Goal: Transaction & Acquisition: Purchase product/service

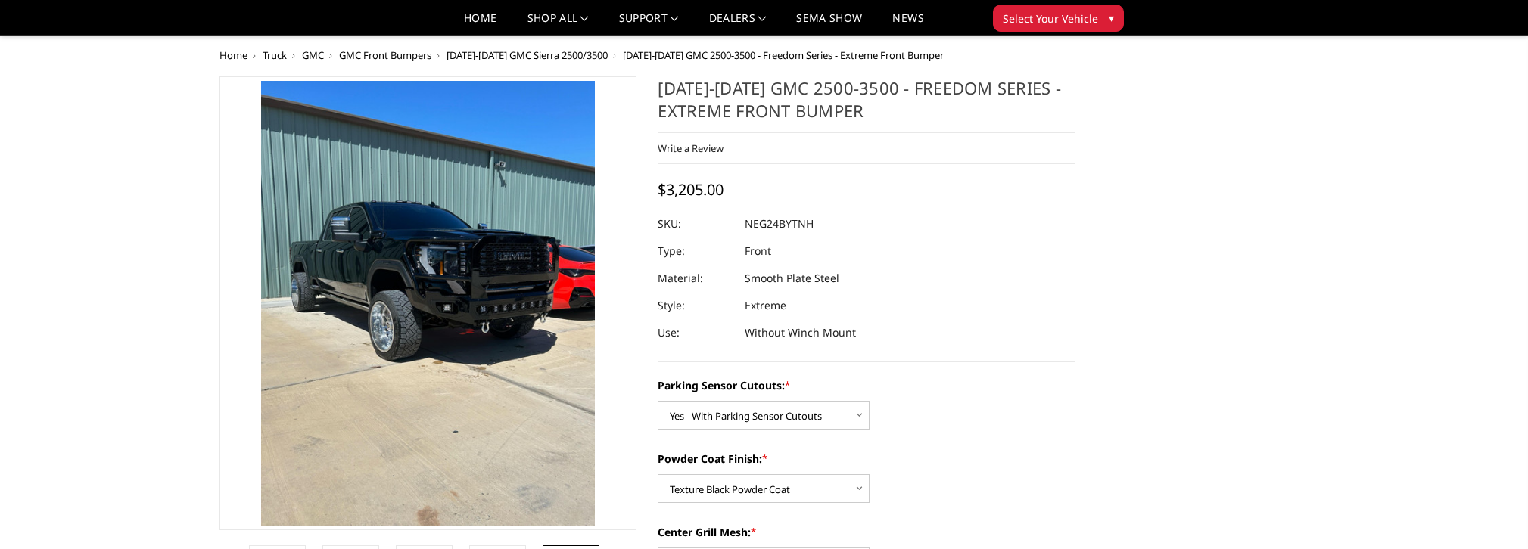
select select "2874"
select select "2876"
select select "2878"
select select "2879"
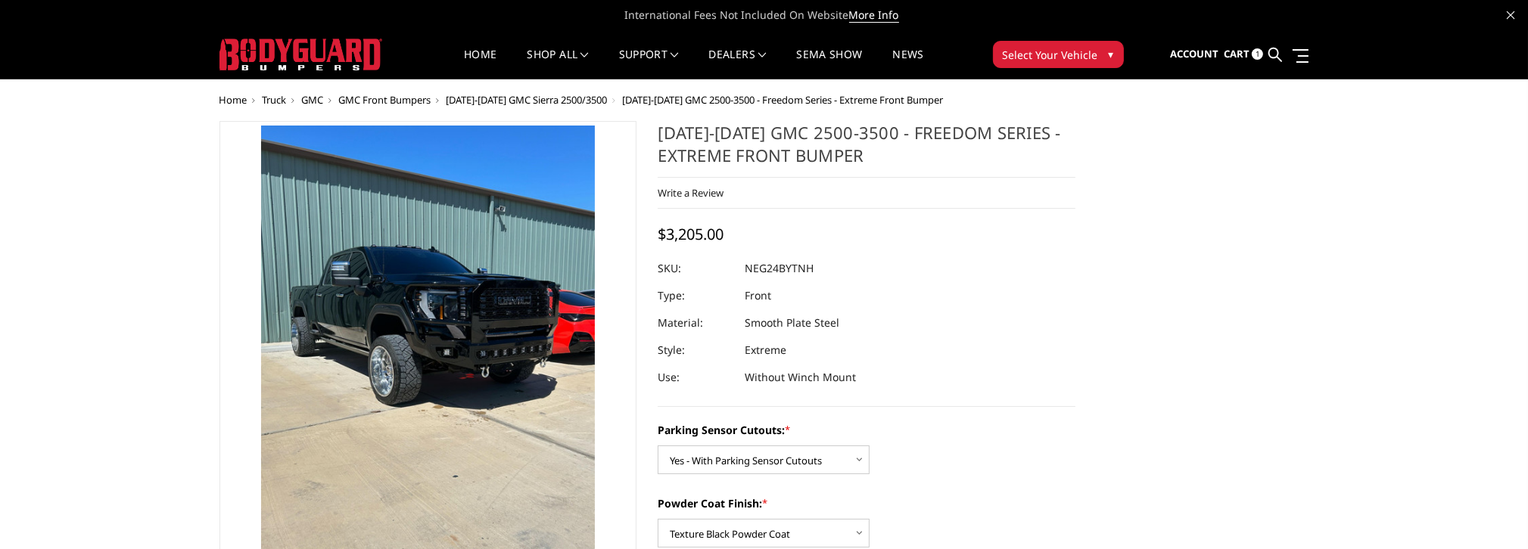
click at [1224, 50] on span "Cart" at bounding box center [1237, 54] width 26 height 14
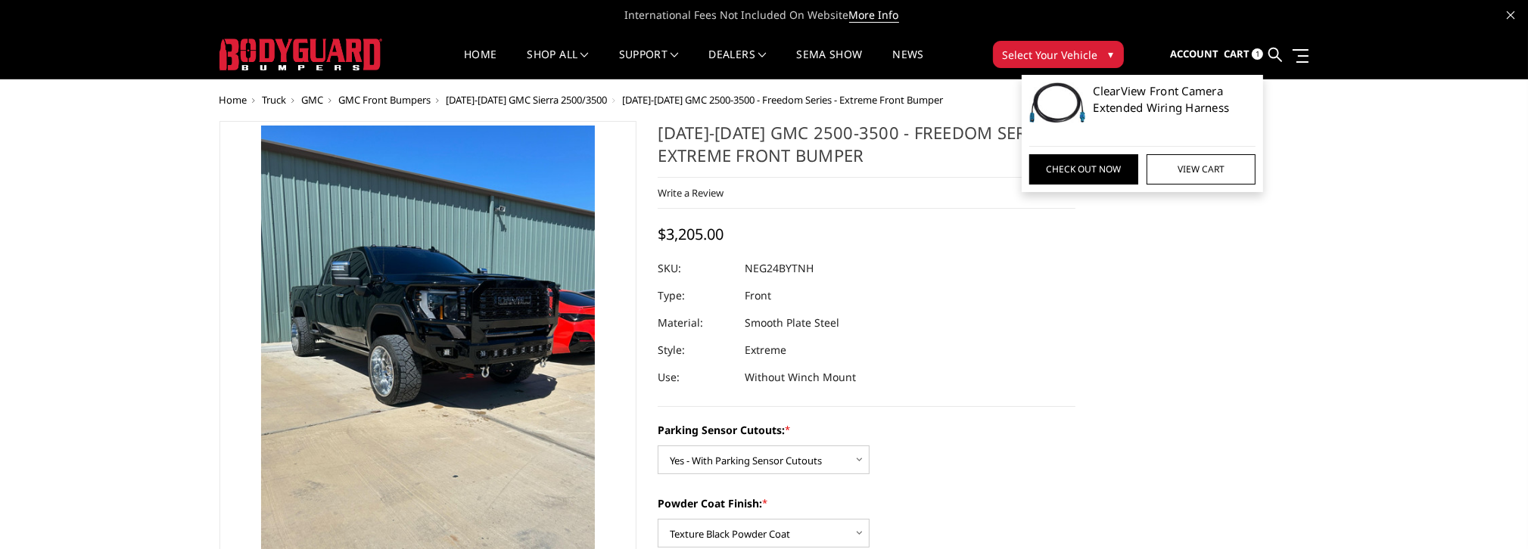
click at [1099, 90] on link "ClearView Front Camera Extended Wiring Harness" at bounding box center [1174, 99] width 163 height 34
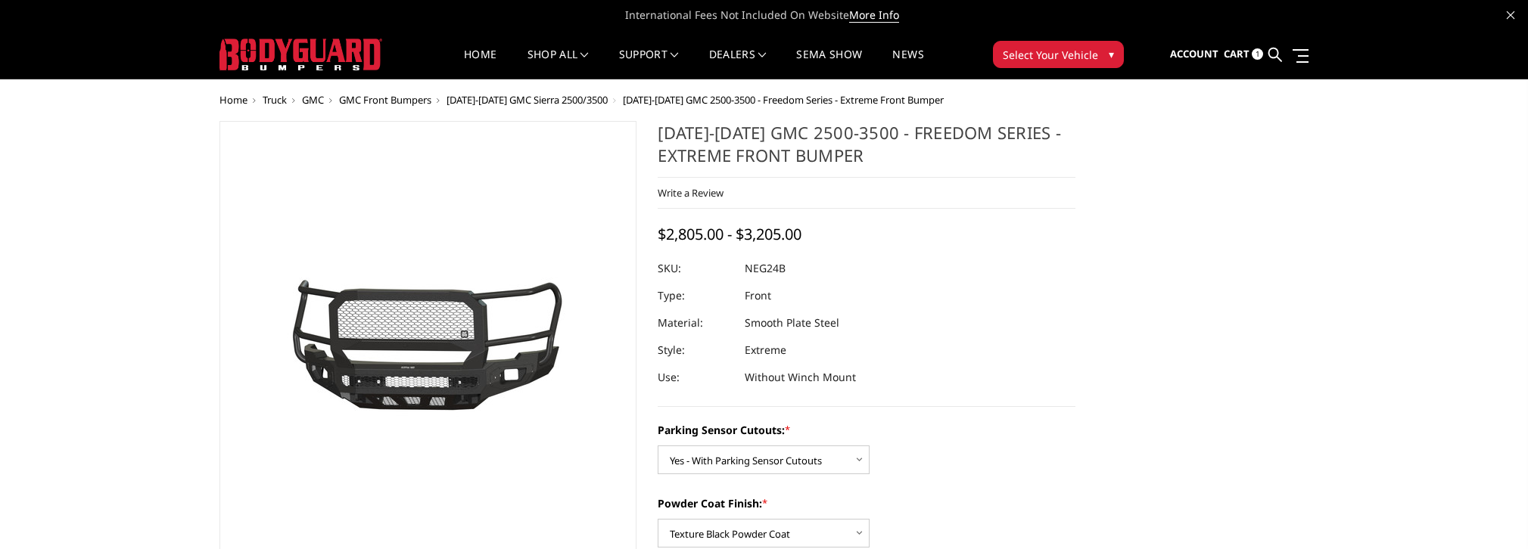
select select "2874"
select select "2876"
select select "2878"
select select "2879"
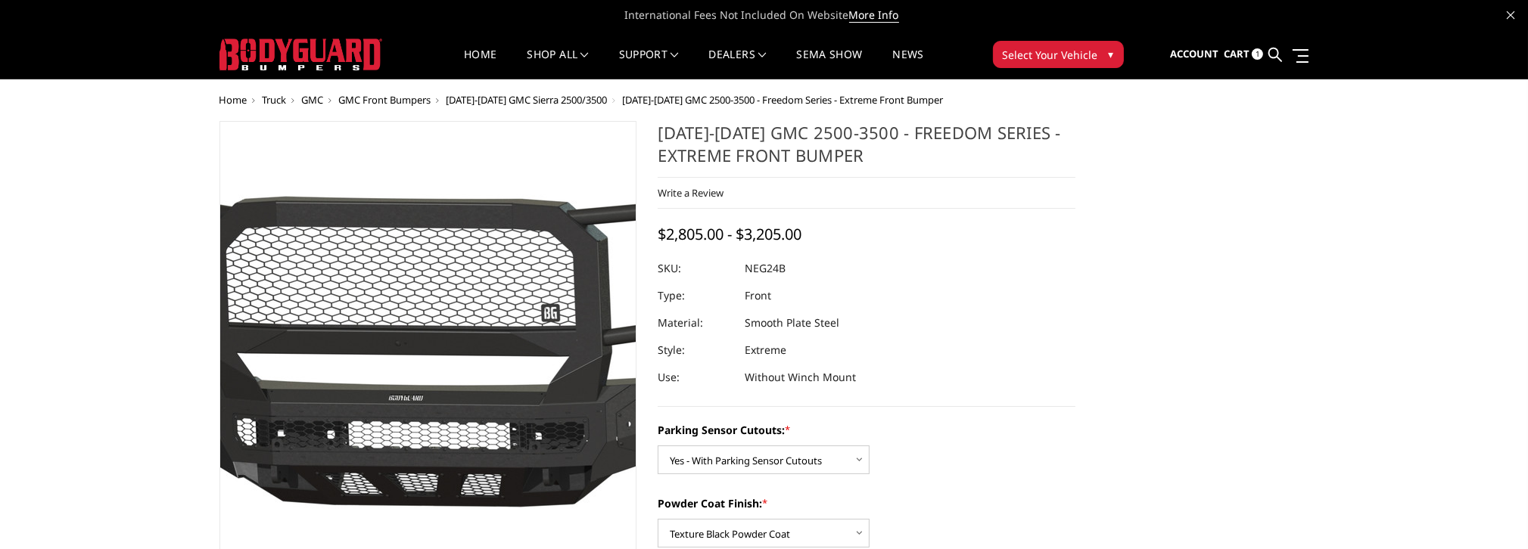
click at [407, 341] on img at bounding box center [456, 348] width 969 height 453
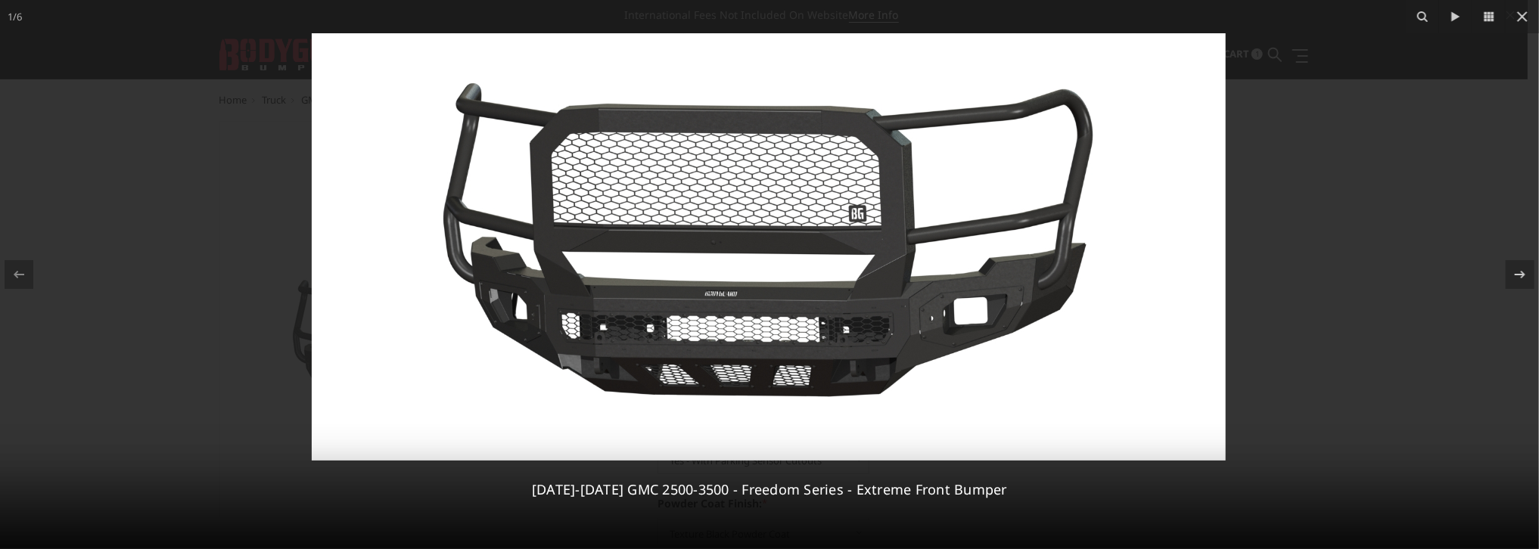
click at [732, 253] on img at bounding box center [769, 247] width 914 height 428
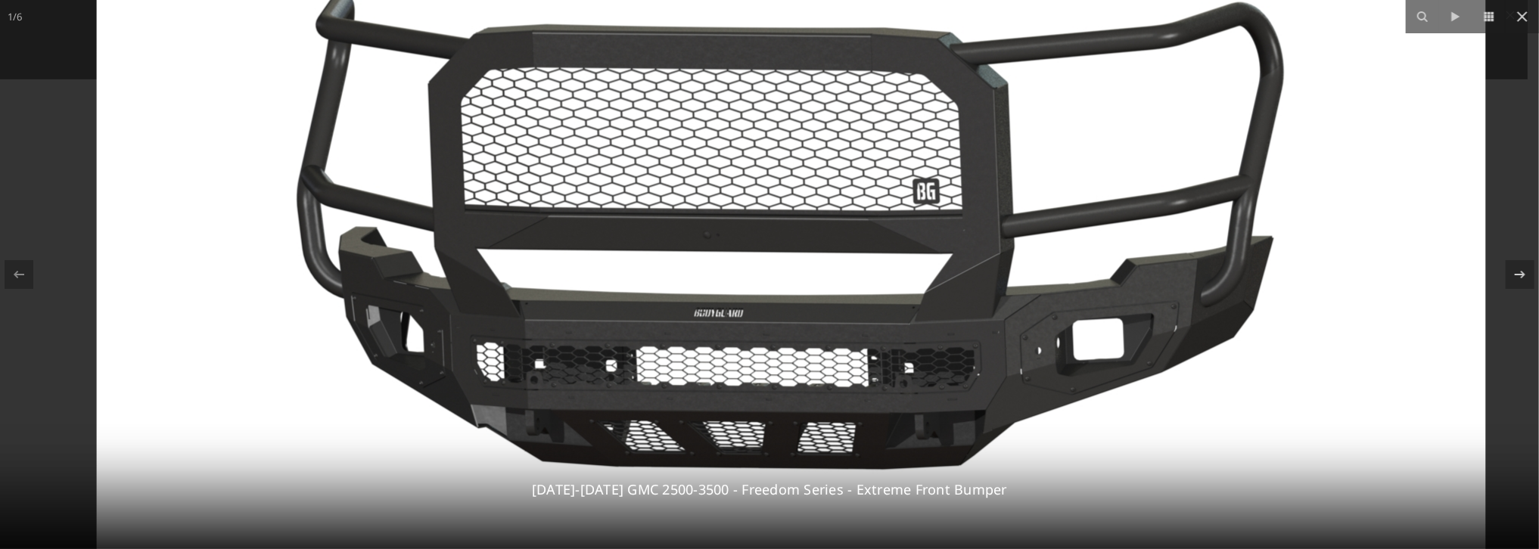
drag, startPoint x: 693, startPoint y: 248, endPoint x: 747, endPoint y: 245, distance: 53.8
click at [747, 245] on img at bounding box center [791, 242] width 1389 height 650
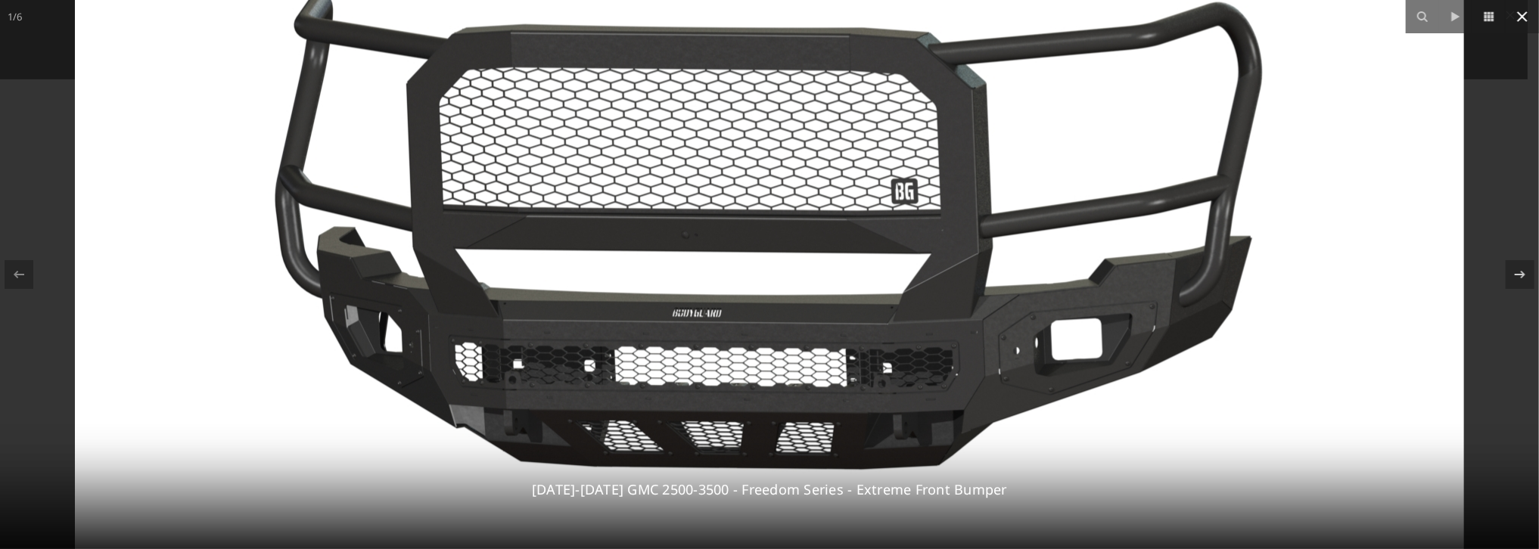
click at [1524, 20] on icon at bounding box center [1522, 17] width 18 height 18
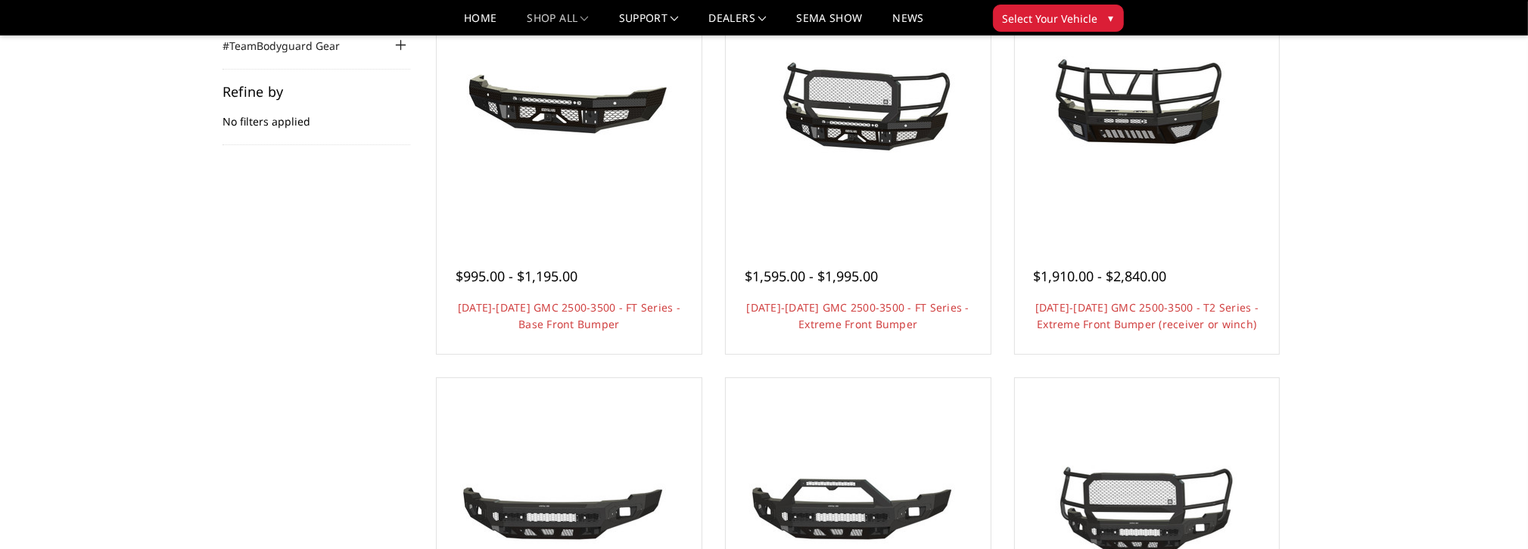
scroll to position [169, 0]
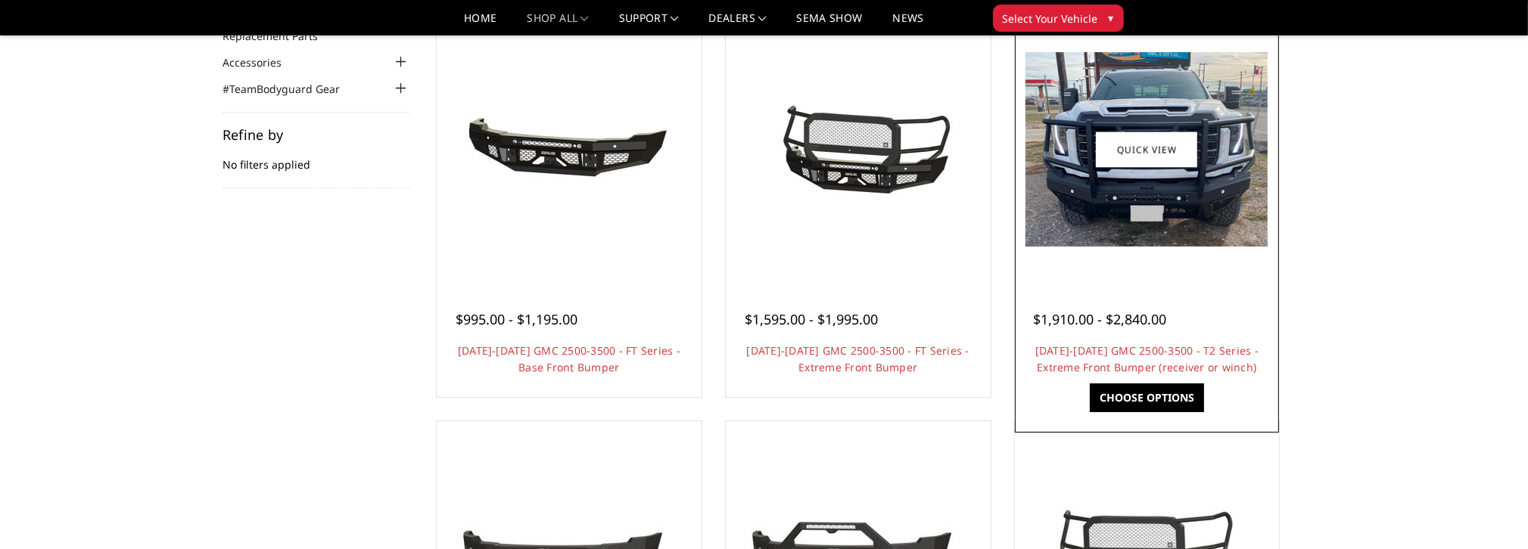
click at [1108, 184] on img at bounding box center [1146, 149] width 242 height 194
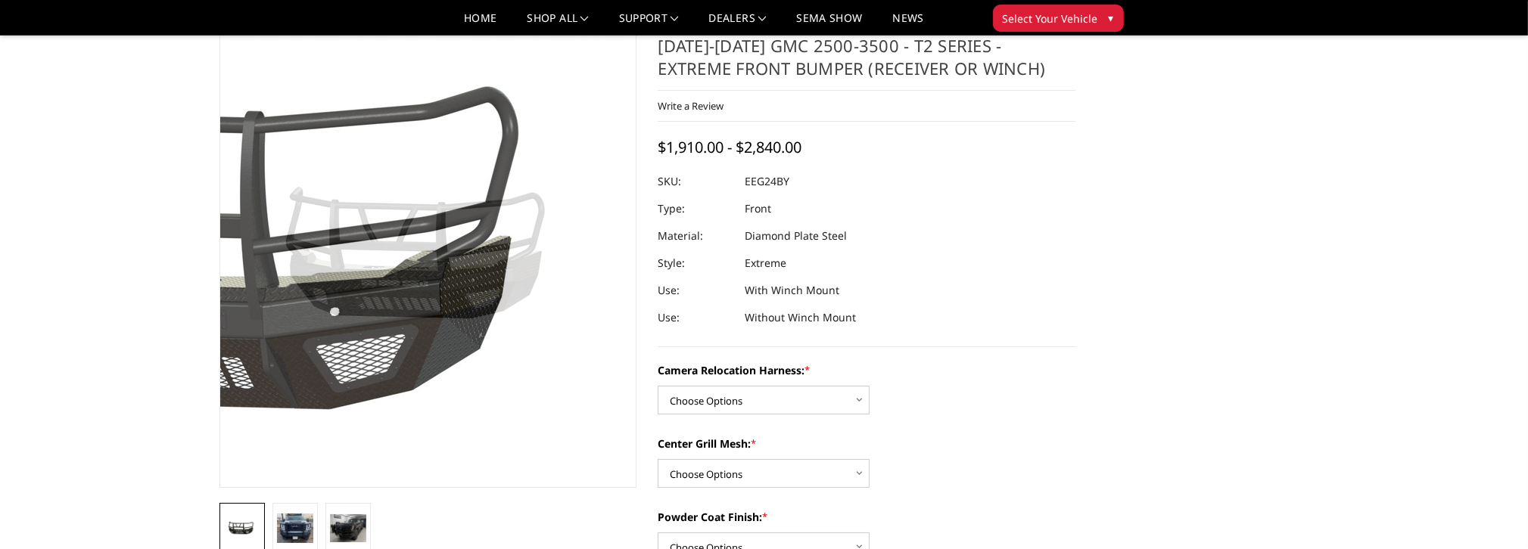
scroll to position [76, 0]
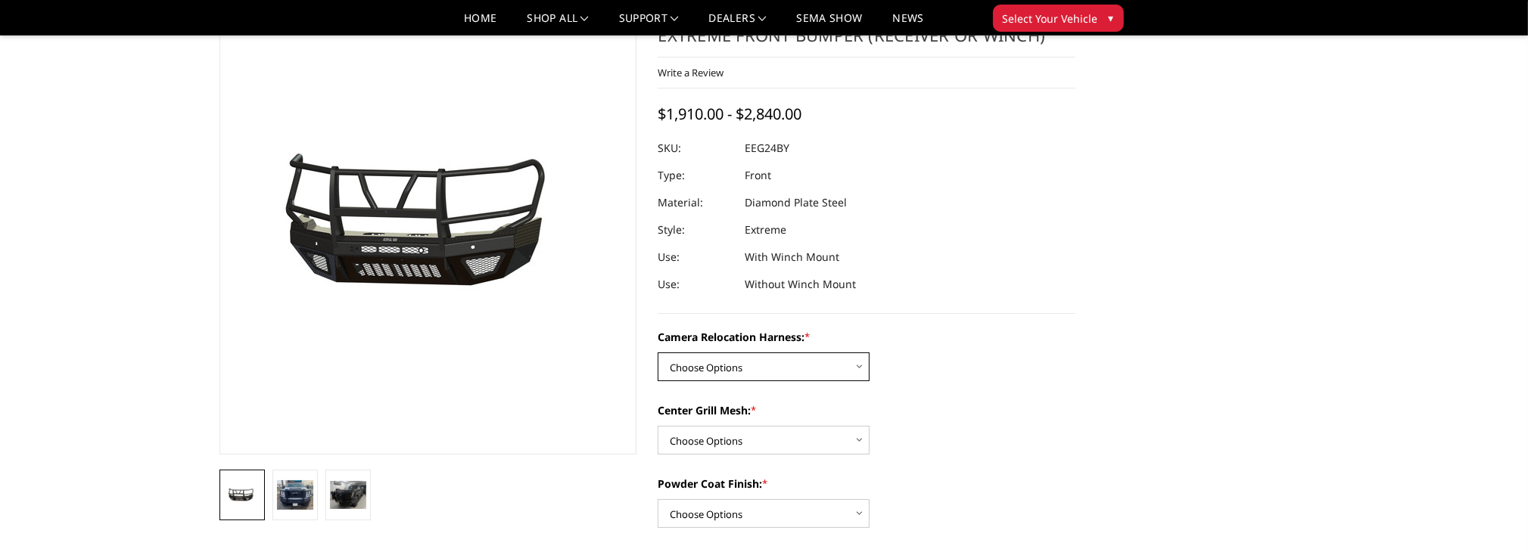
click at [849, 364] on select "Choose Options Without camera harness With camera harness" at bounding box center [764, 367] width 212 height 29
select select "3742"
click at [658, 353] on select "Choose Options Without camera harness With camera harness" at bounding box center [764, 367] width 212 height 29
click at [866, 445] on select "Choose Options Without expanded metal With expanded metal" at bounding box center [764, 440] width 212 height 29
select select "3741"
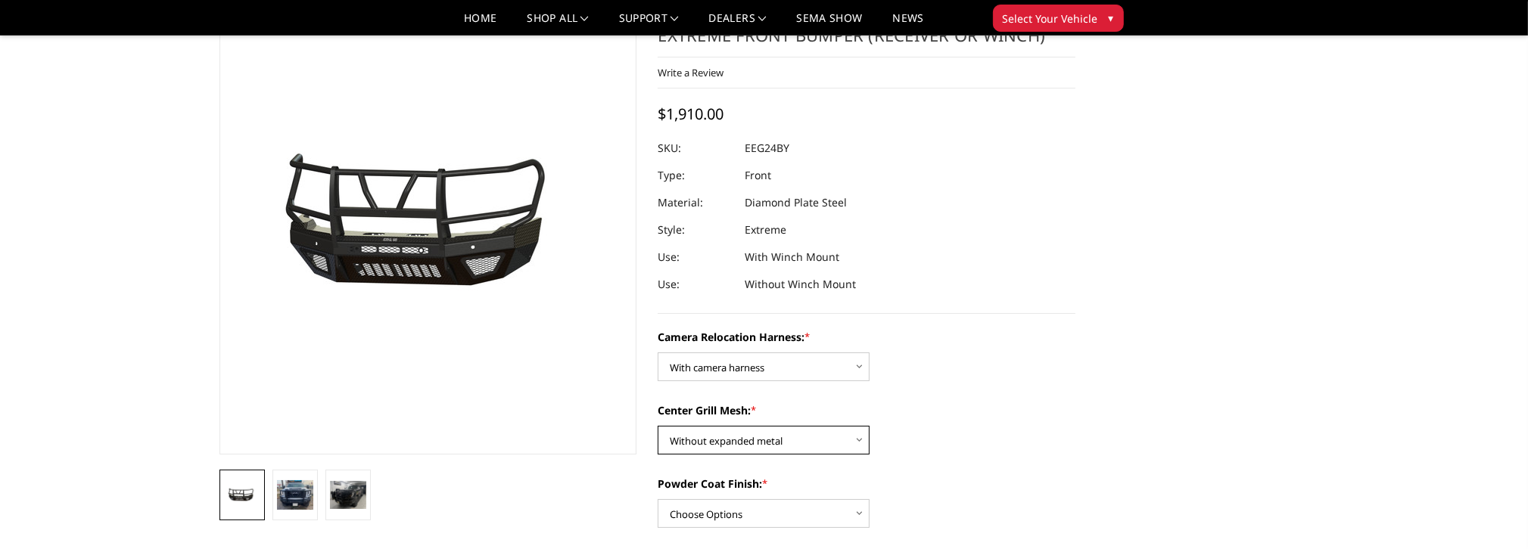
click at [658, 426] on select "Choose Options Without expanded metal With expanded metal" at bounding box center [764, 440] width 212 height 29
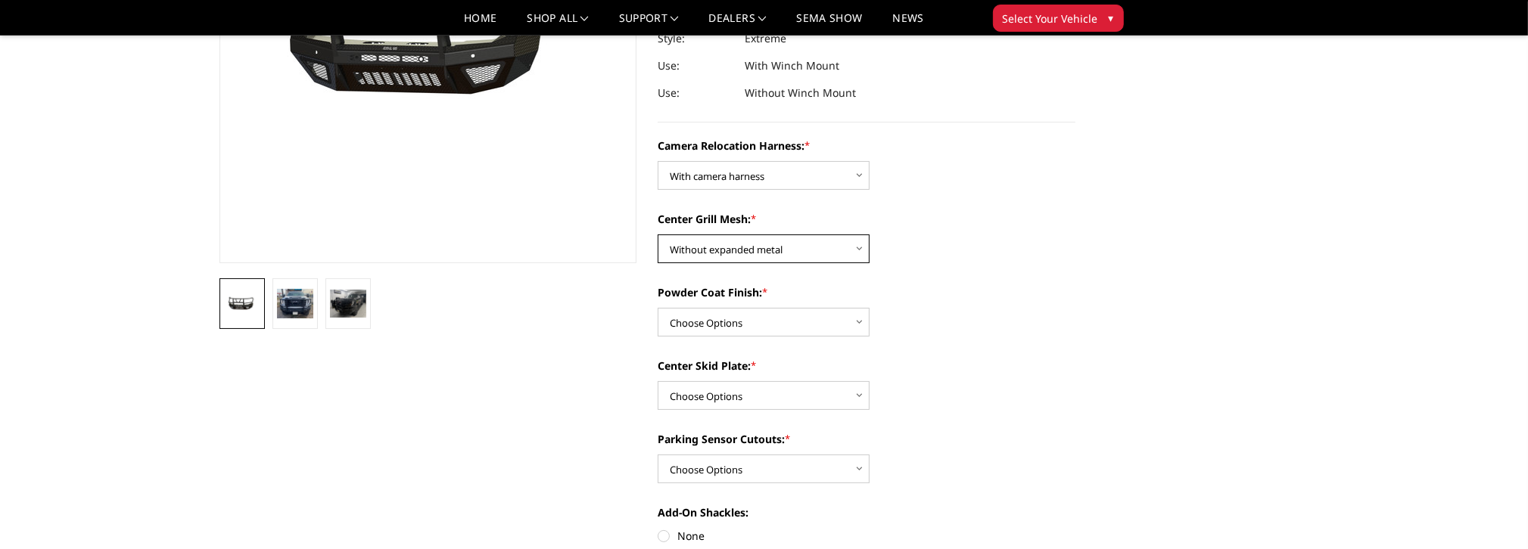
scroll to position [303, 0]
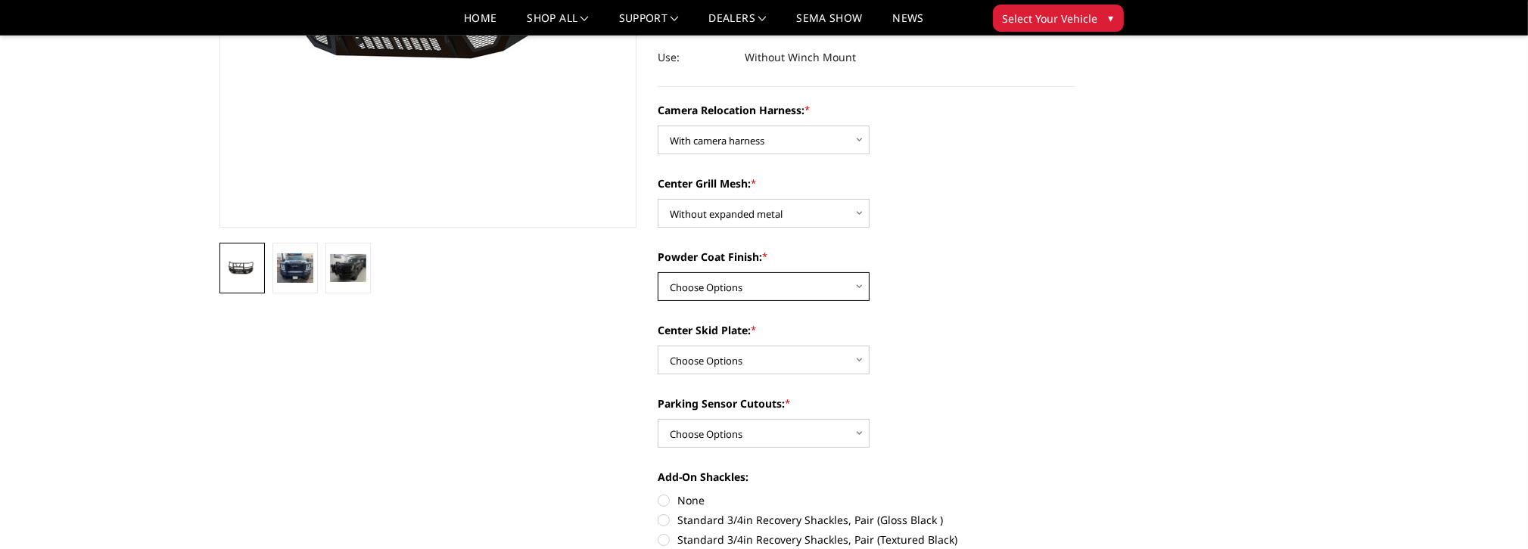
click at [839, 280] on select "Choose Options Textured Black Powder Coat Gloss Black Powder Coat Bare Metal" at bounding box center [764, 286] width 212 height 29
select select "3739"
click at [658, 272] on select "Choose Options Textured Black Powder Coat Gloss Black Powder Coat Bare Metal" at bounding box center [764, 286] width 212 height 29
click at [851, 370] on select "Choose Options Winch Mount Skid Plate Standard Skid Plate (included) 2" Receive…" at bounding box center [764, 360] width 212 height 29
select select "3736"
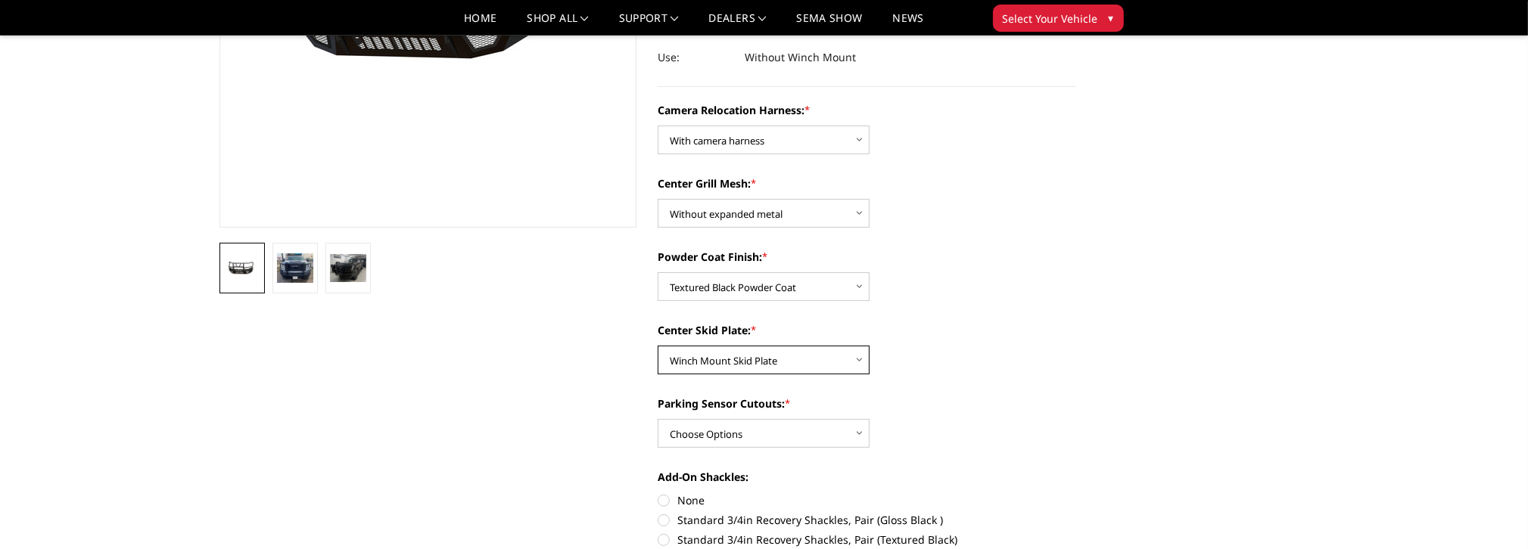
click at [658, 346] on select "Choose Options Winch Mount Skid Plate Standard Skid Plate (included) 2" Receive…" at bounding box center [764, 360] width 212 height 29
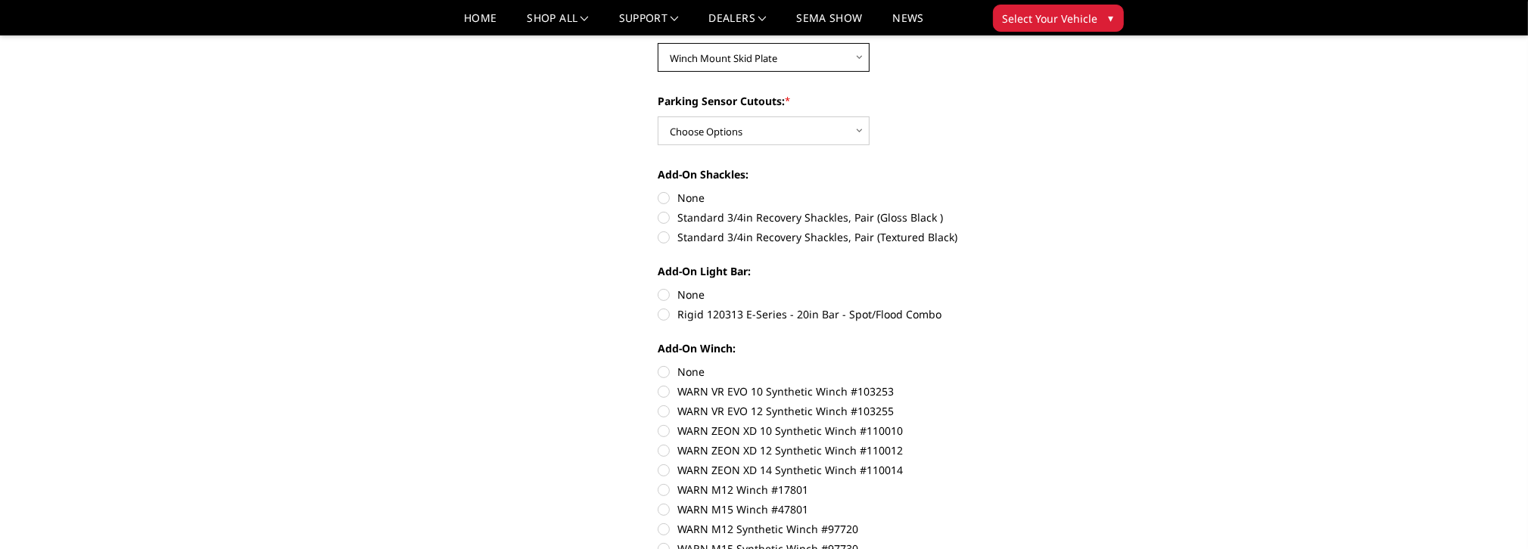
scroll to position [605, 0]
click at [690, 372] on label "None" at bounding box center [867, 372] width 418 height 16
click at [658, 365] on input "None" at bounding box center [658, 364] width 1 height 1
radio input "true"
click at [697, 291] on label "None" at bounding box center [867, 295] width 418 height 16
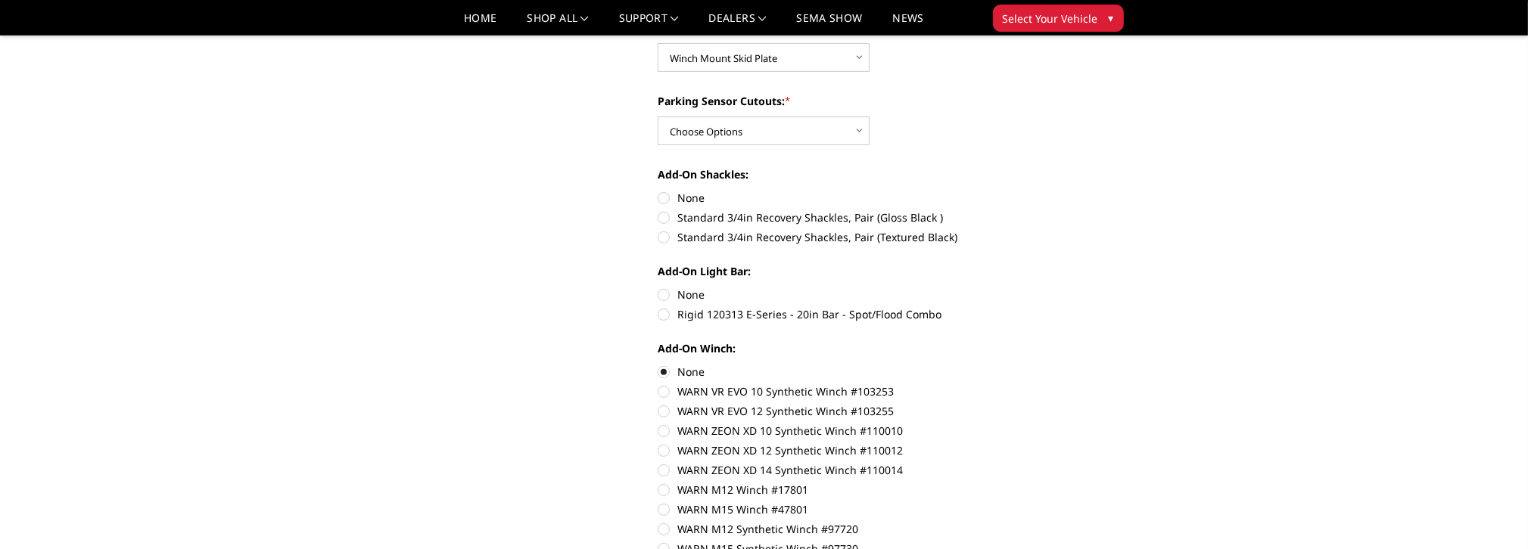
click at [658, 288] on input "None" at bounding box center [658, 287] width 1 height 1
radio input "true"
click at [702, 202] on label "None" at bounding box center [867, 198] width 418 height 16
click at [658, 191] on input "None" at bounding box center [658, 190] width 1 height 1
radio input "true"
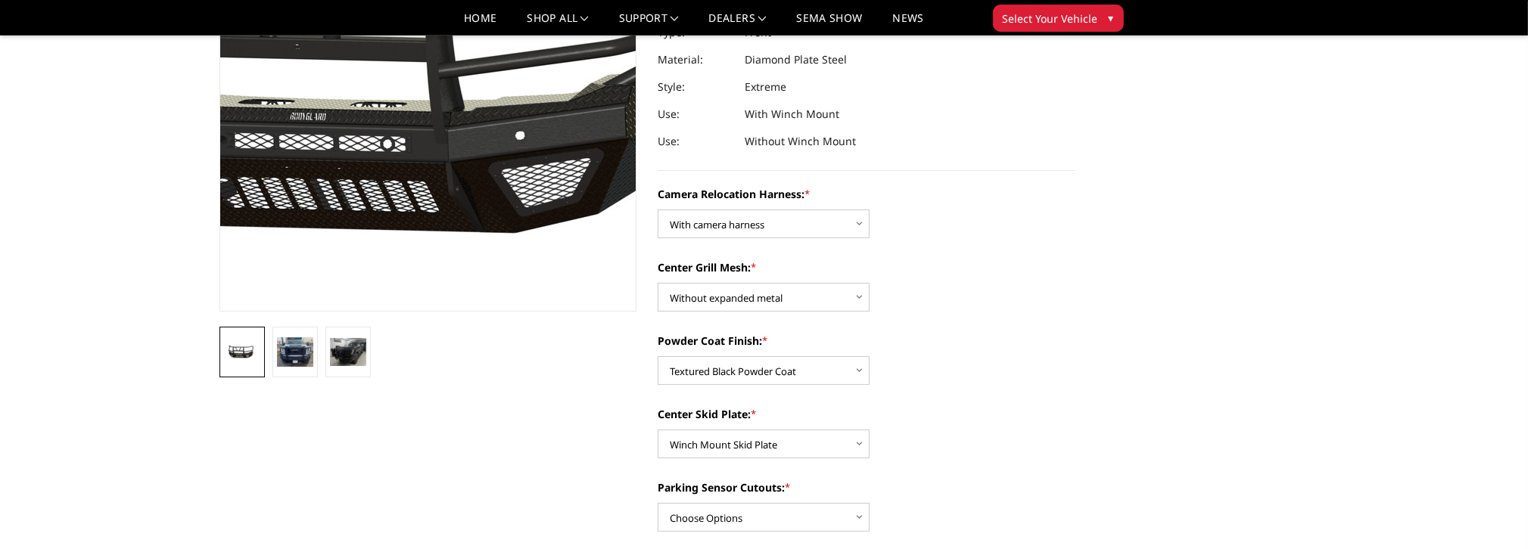
scroll to position [227, 0]
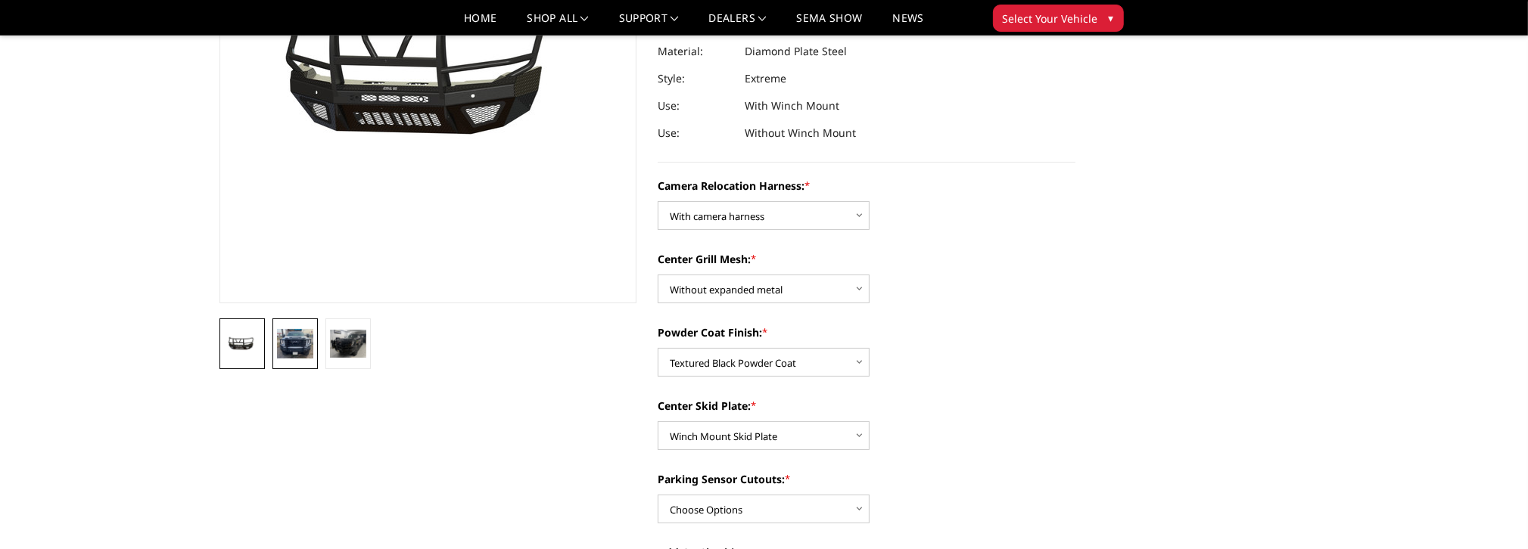
click at [288, 339] on img at bounding box center [295, 344] width 36 height 30
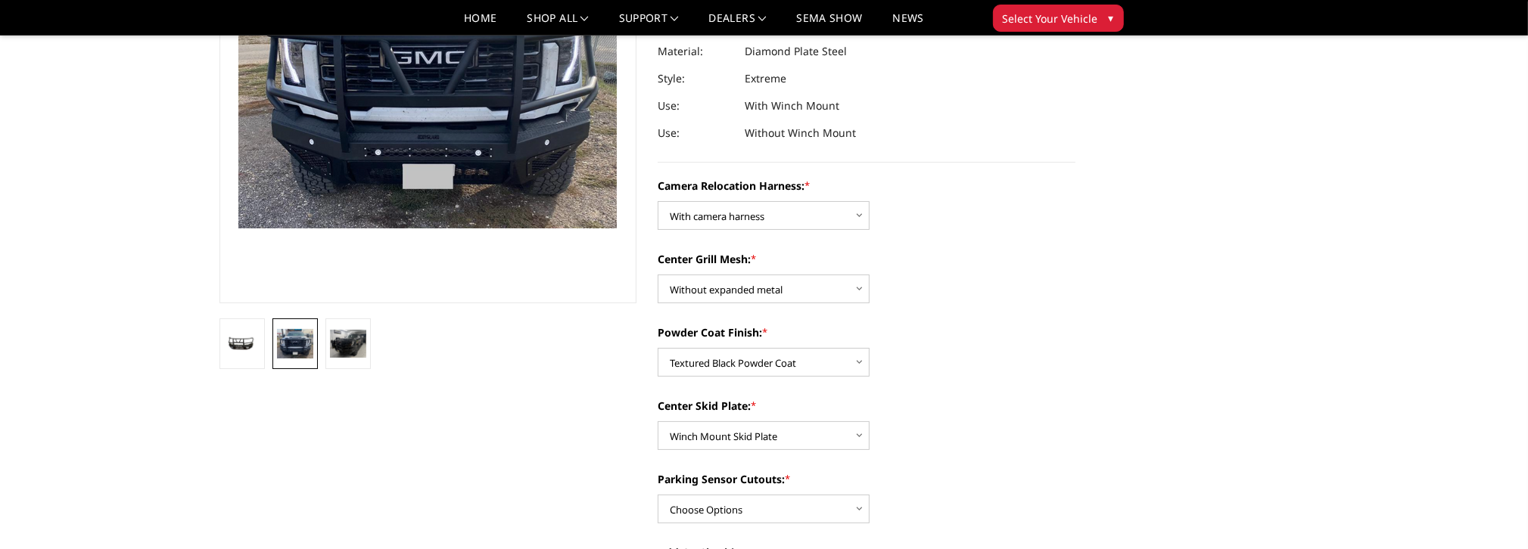
scroll to position [163, 0]
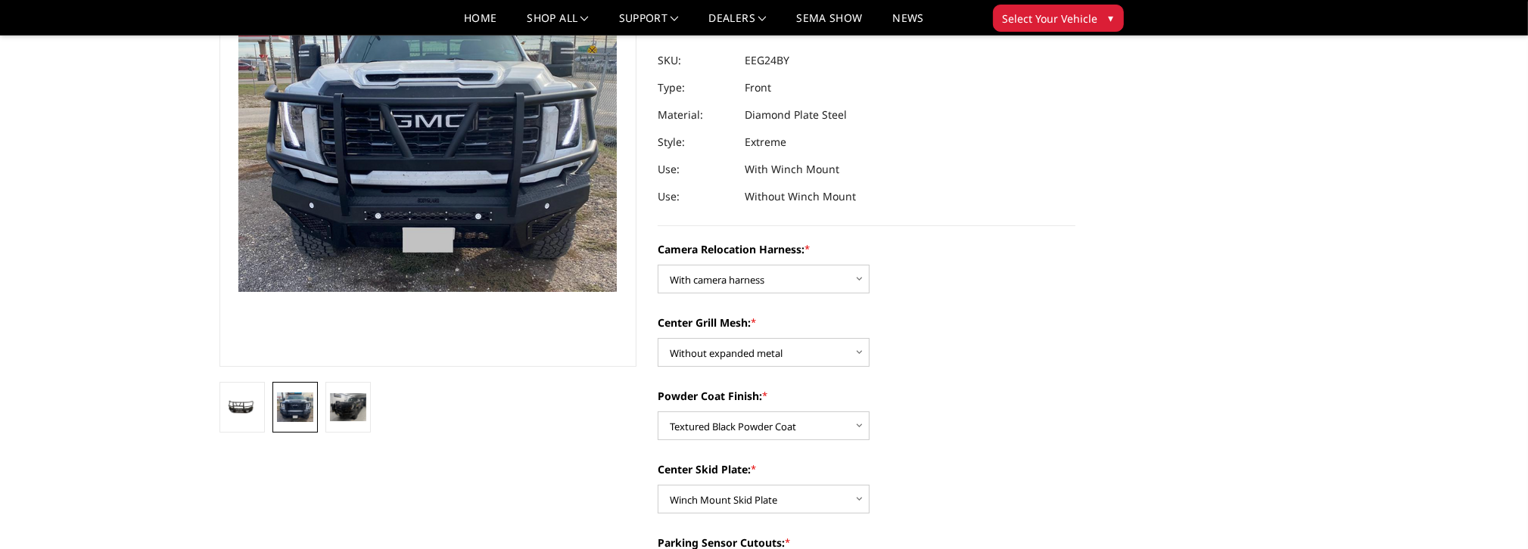
click at [481, 229] on img at bounding box center [427, 140] width 378 height 304
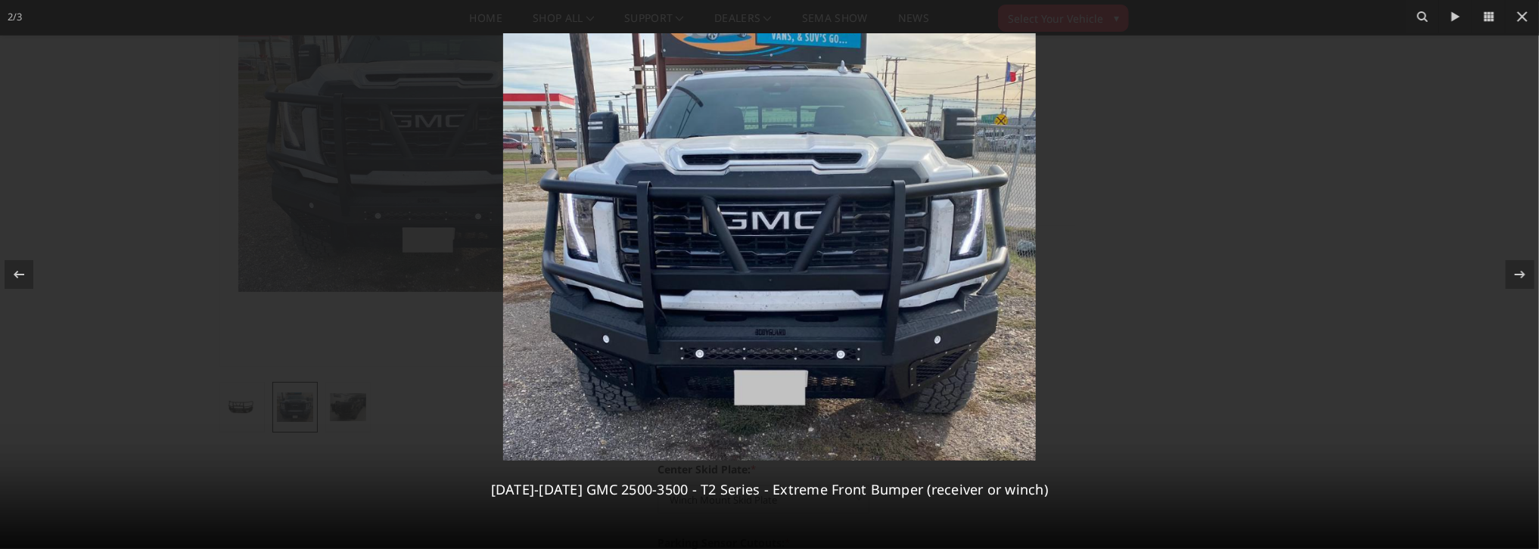
click at [777, 264] on img at bounding box center [769, 247] width 533 height 428
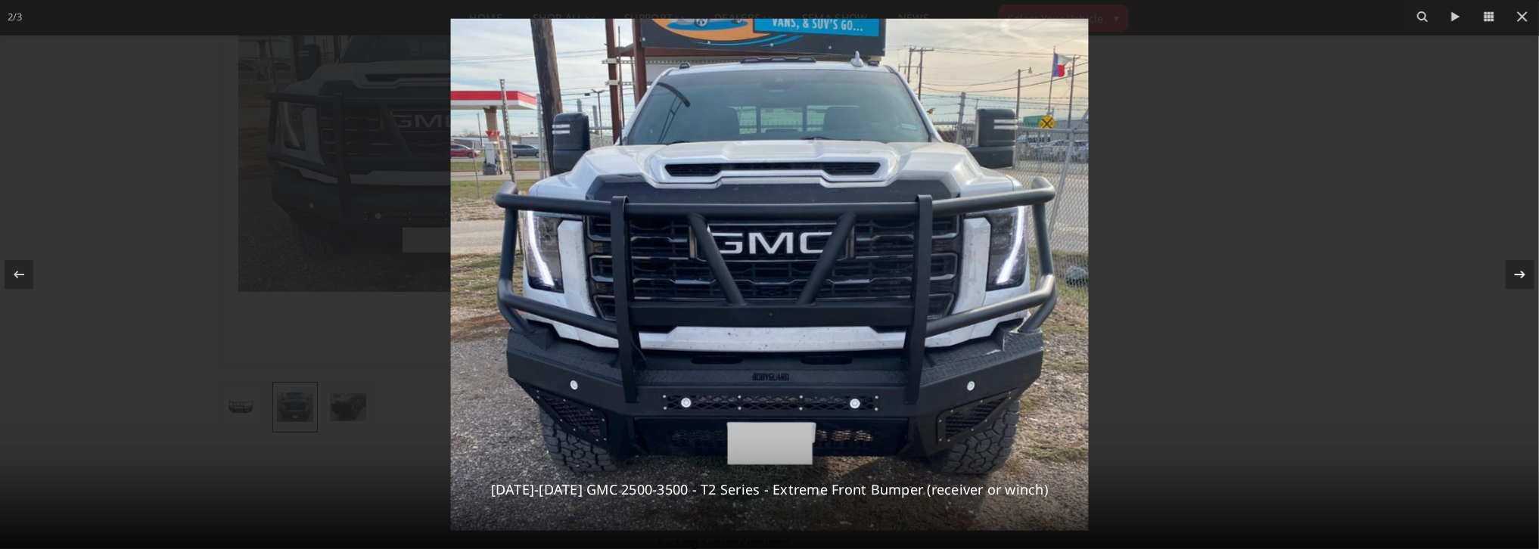
click at [1513, 269] on icon at bounding box center [1520, 275] width 18 height 18
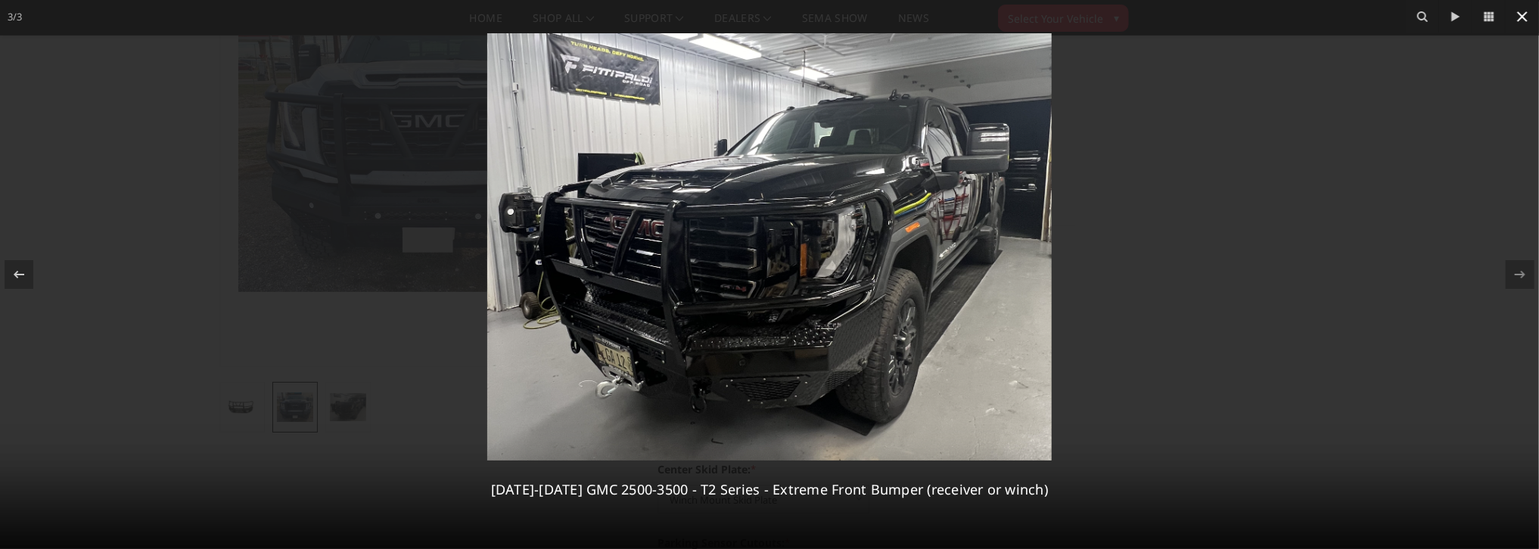
click at [1522, 20] on icon at bounding box center [1522, 17] width 18 height 18
